Goal: Task Accomplishment & Management: Manage account settings

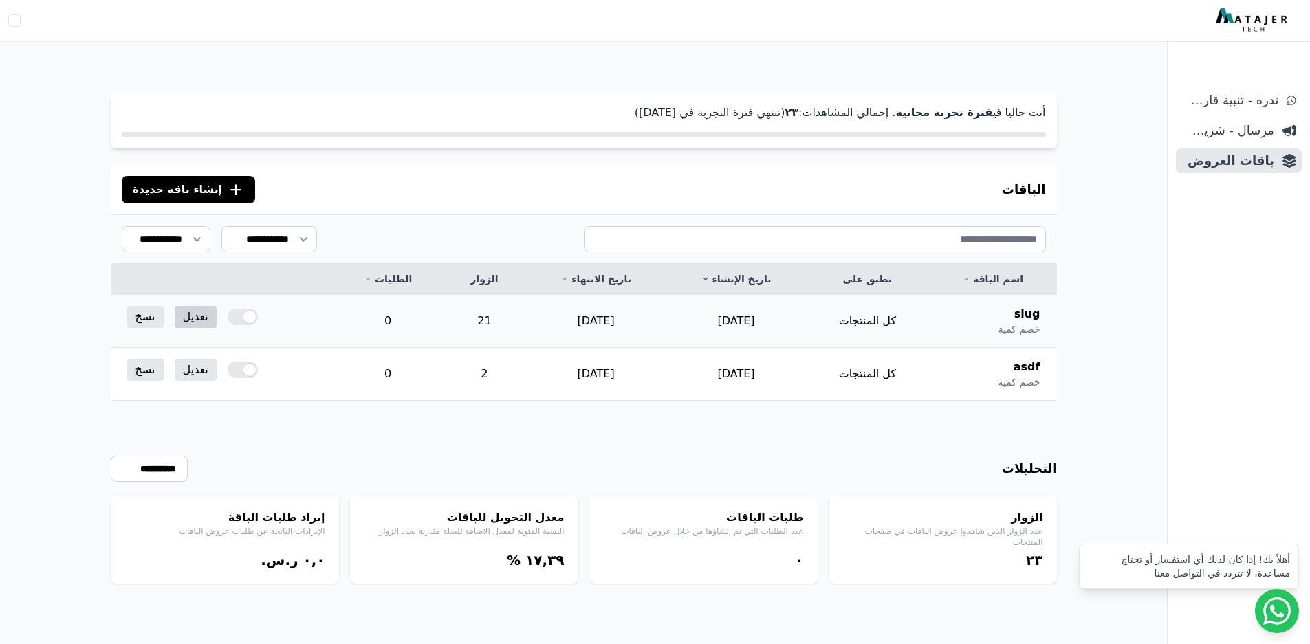
click at [197, 314] on link "تعديل" at bounding box center [196, 317] width 42 height 22
click at [188, 371] on link "تعديل" at bounding box center [196, 370] width 42 height 22
click at [195, 319] on link "تعديل" at bounding box center [196, 317] width 42 height 22
click at [247, 369] on div at bounding box center [243, 370] width 30 height 17
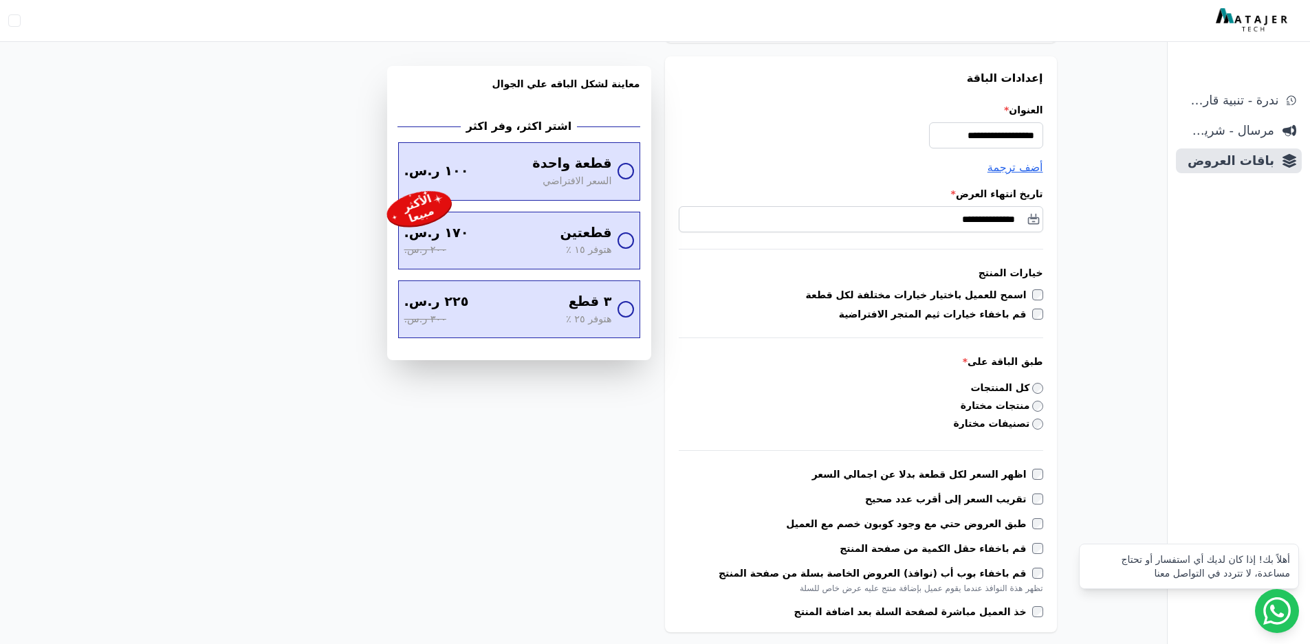
scroll to position [248, 0]
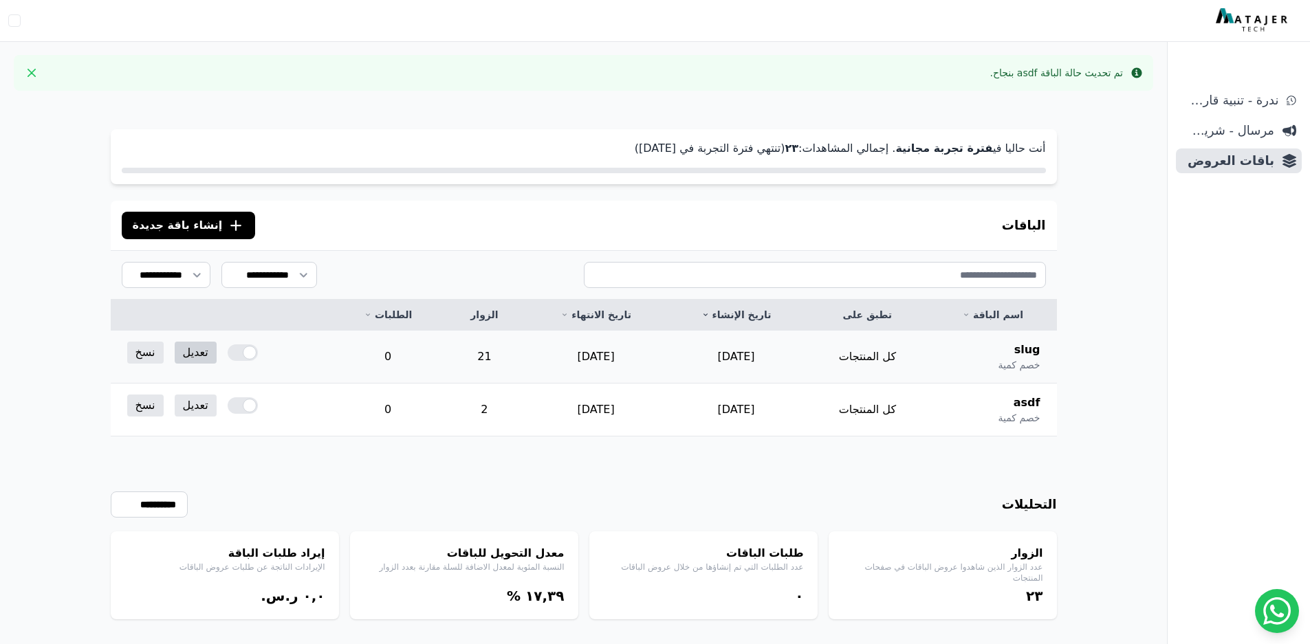
click at [195, 349] on link "تعديل" at bounding box center [196, 353] width 42 height 22
click at [195, 412] on link "تعديل" at bounding box center [196, 406] width 42 height 22
click at [186, 358] on link "تعديل" at bounding box center [196, 353] width 42 height 22
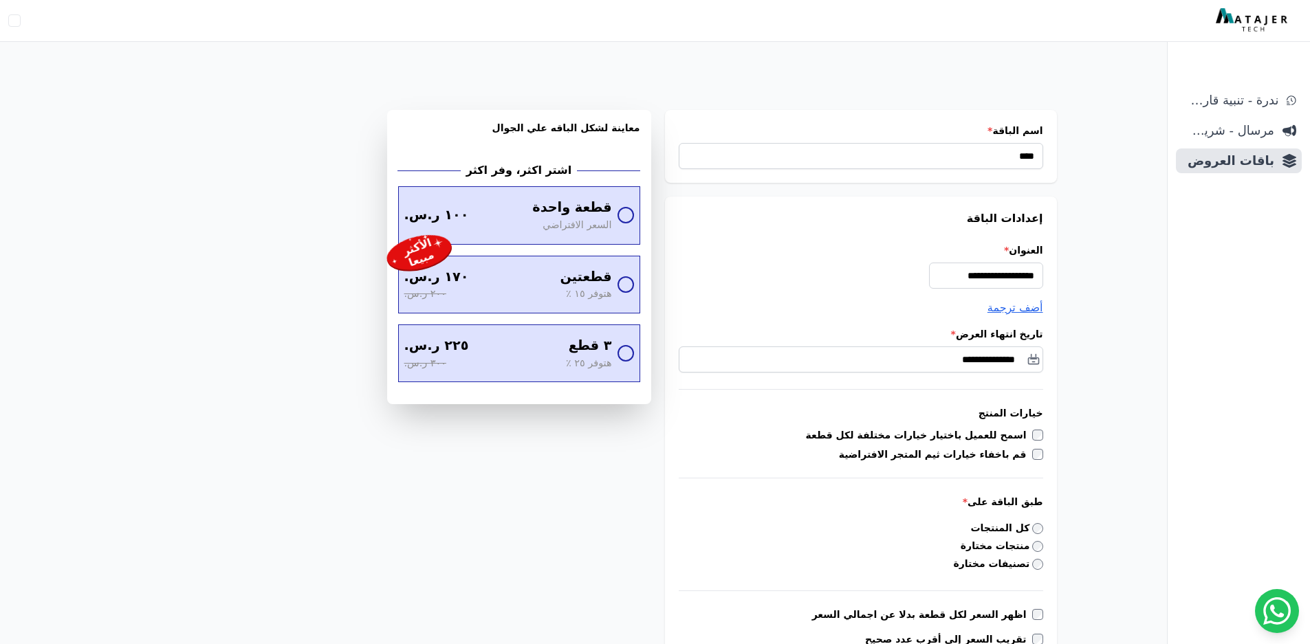
drag, startPoint x: 354, startPoint y: 338, endPoint x: 327, endPoint y: 340, distance: 26.9
click at [1029, 432] on label "اسمح للعميل باختيار خيارات مختلفة لكل قطعة" at bounding box center [919, 435] width 226 height 14
click at [597, 231] on span "السعر الافتراضي" at bounding box center [576, 226] width 69 height 15
click at [528, 303] on div "٢٥٥ ر.س. ٣٠٠ ر.س." at bounding box center [477, 285] width 144 height 34
drag, startPoint x: 529, startPoint y: 399, endPoint x: 531, endPoint y: 427, distance: 28.2
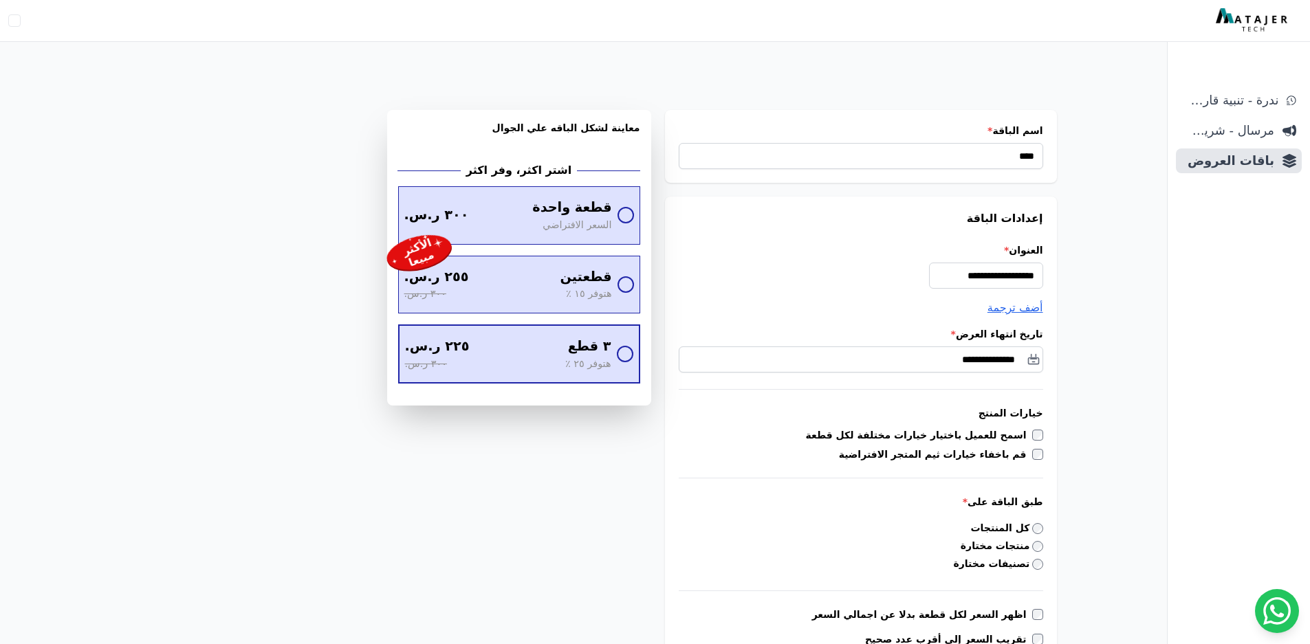
click at [529, 314] on label "الأكثر مبيعا قطعتين هتوفر ١٥ ٪ ٢٥٥ ر.س. ٣٠٠ ر.س. اللون / المقاس #1" at bounding box center [519, 285] width 242 height 58
click at [531, 371] on div "٢٢٥ ر.س. ٣٠٠ ر.س." at bounding box center [479, 354] width 149 height 34
click at [516, 215] on div "٣٠٠ ر.س." at bounding box center [463, 216] width 116 height 20
click at [524, 287] on div "٢٥٥ ر.س. ٣٠٠ ر.س." at bounding box center [477, 285] width 144 height 34
click at [0, 0] on div "اللون / المقاس #1 **** ***** *** **** **** ** **** ** **** ** ** #2 **** ***** …" at bounding box center [0, 0] width 0 height 0
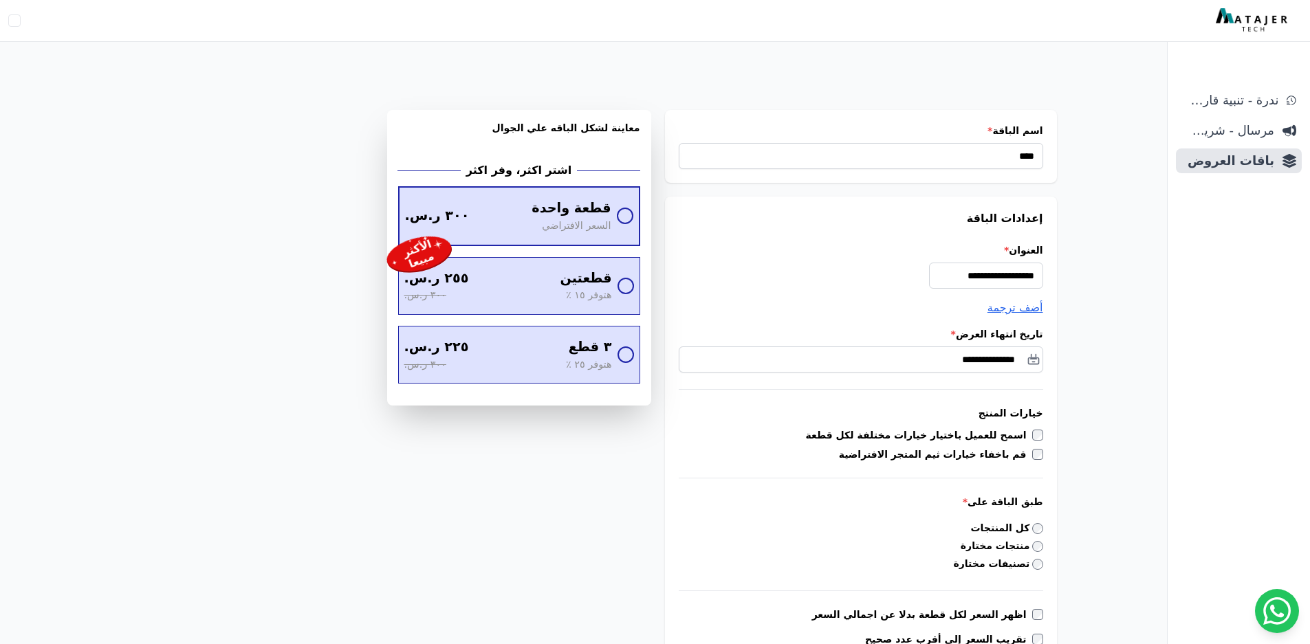
click at [521, 225] on div "٣٠٠ ر.س." at bounding box center [463, 216] width 116 height 20
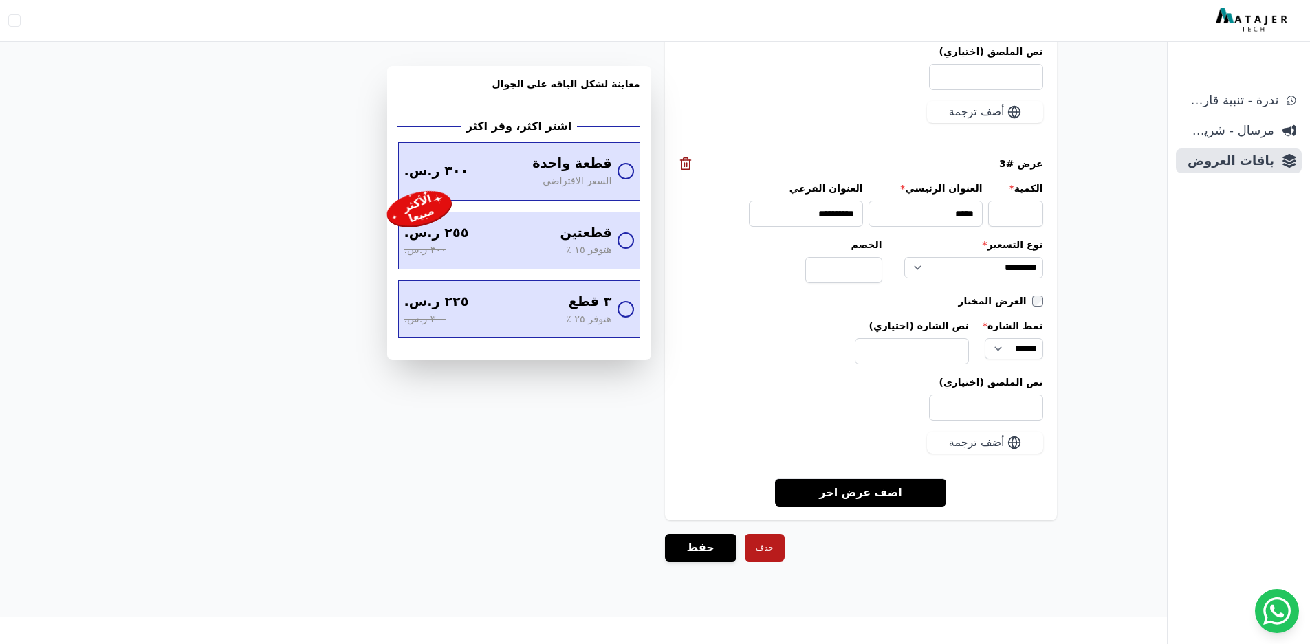
scroll to position [2046, 0]
click at [673, 550] on button "حفظ" at bounding box center [701, 548] width 72 height 28
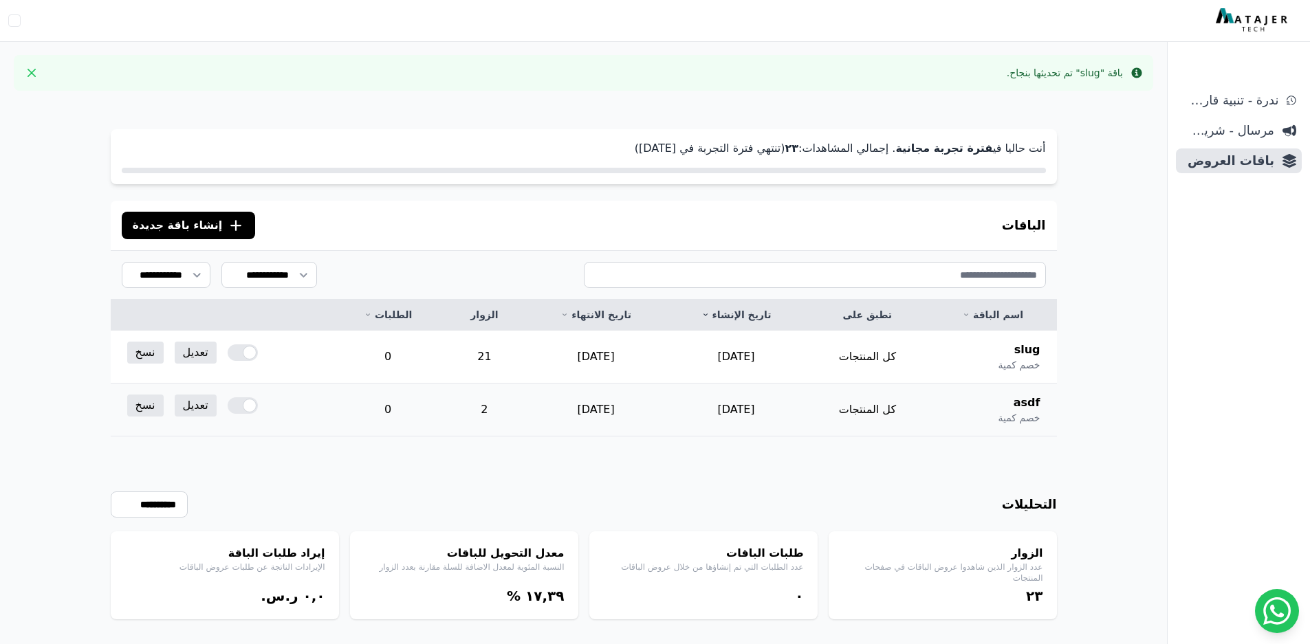
click at [250, 408] on div at bounding box center [243, 405] width 30 height 17
click at [239, 406] on div at bounding box center [243, 405] width 30 height 17
click at [246, 408] on div at bounding box center [243, 405] width 30 height 17
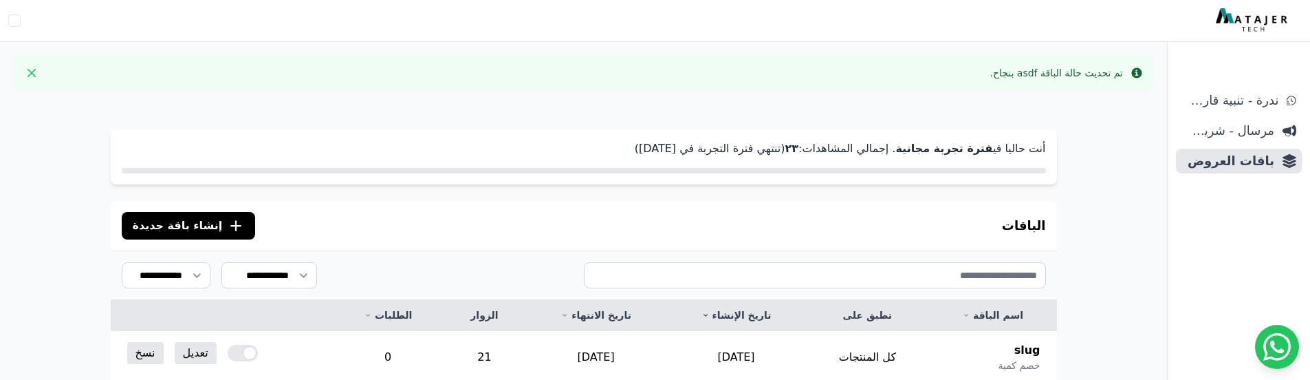
scroll to position [102, 0]
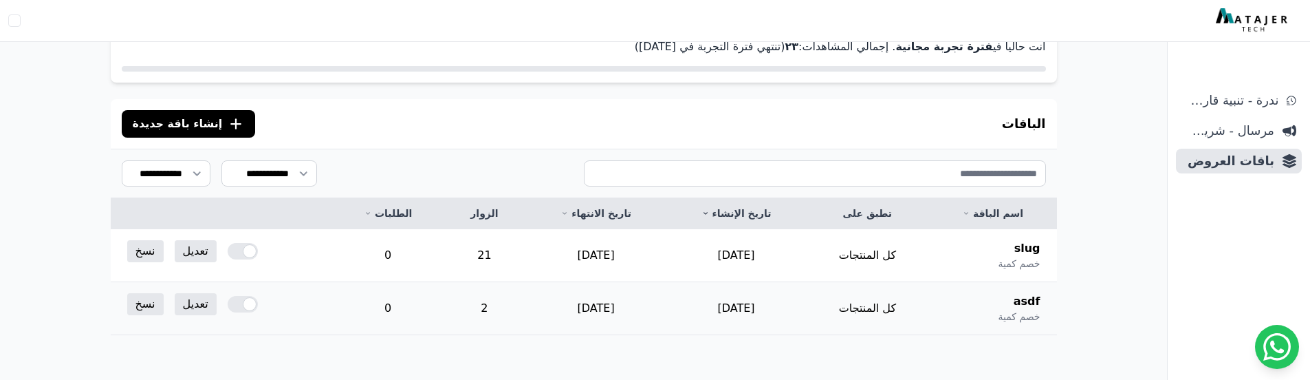
click at [243, 298] on div at bounding box center [243, 304] width 30 height 17
click at [245, 303] on div at bounding box center [243, 304] width 30 height 17
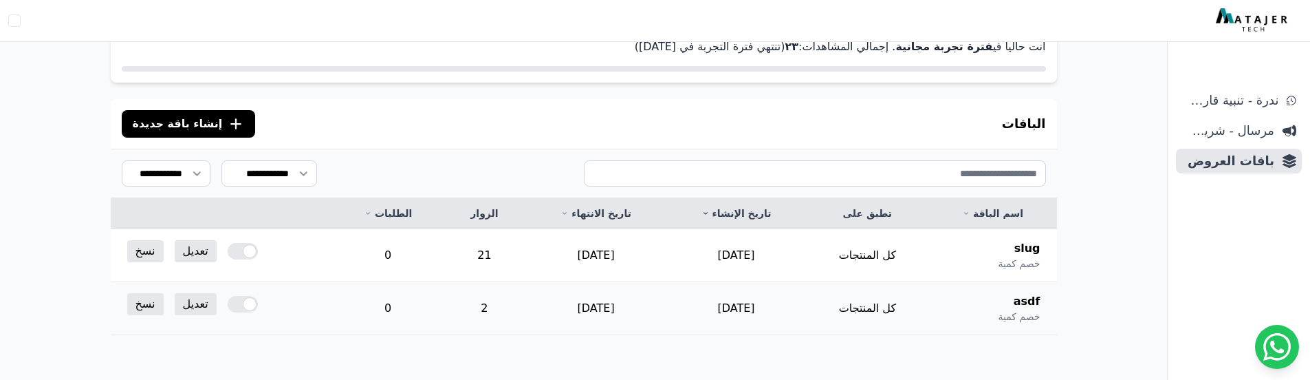
click at [245, 303] on div at bounding box center [243, 304] width 30 height 17
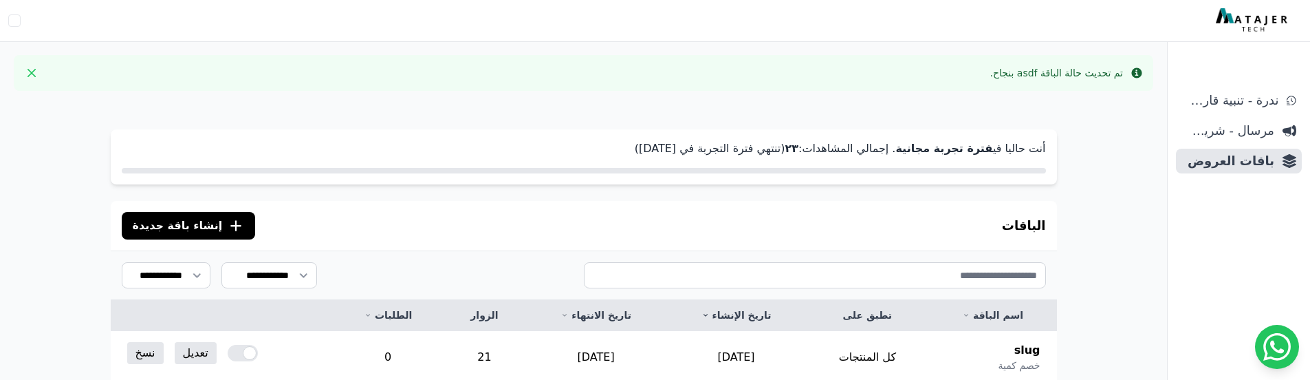
scroll to position [165, 0]
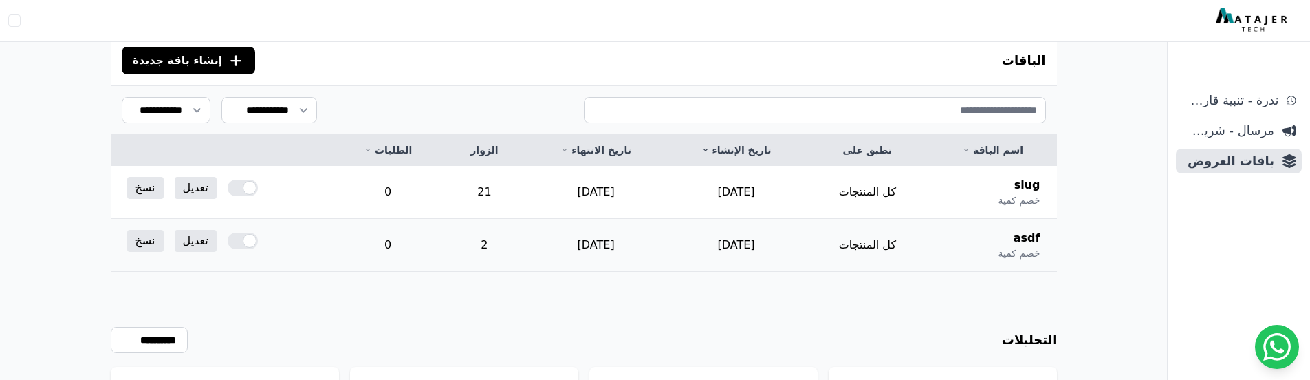
click at [243, 235] on div at bounding box center [243, 240] width 30 height 17
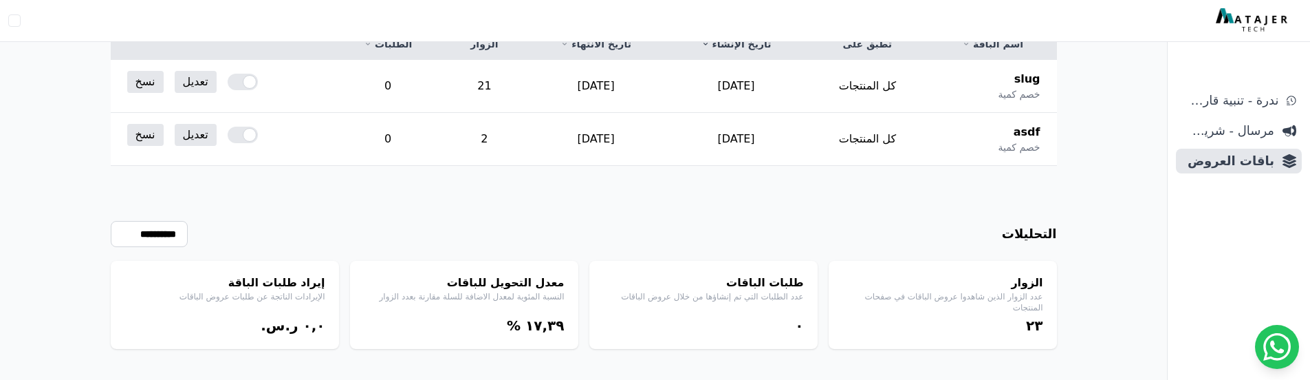
scroll to position [284, 0]
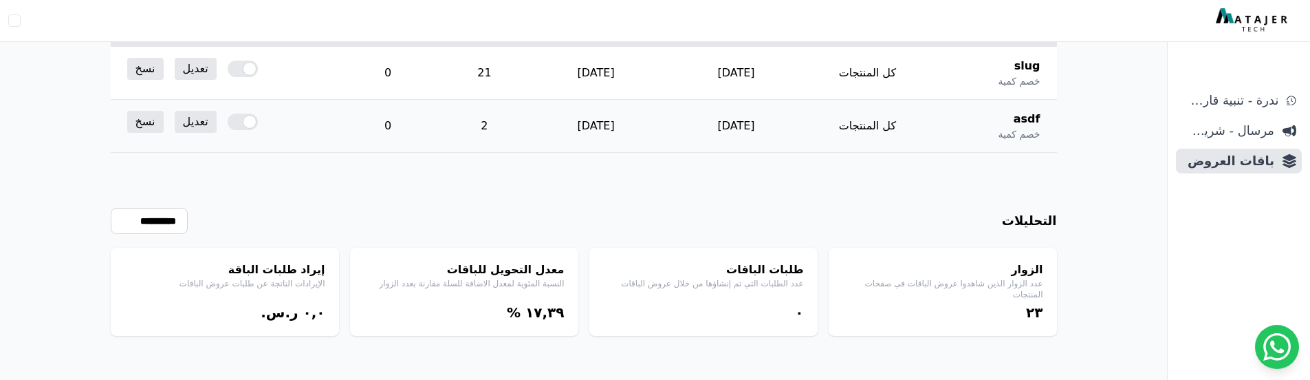
click at [246, 122] on div at bounding box center [243, 121] width 30 height 17
